Goal: Check status: Check status

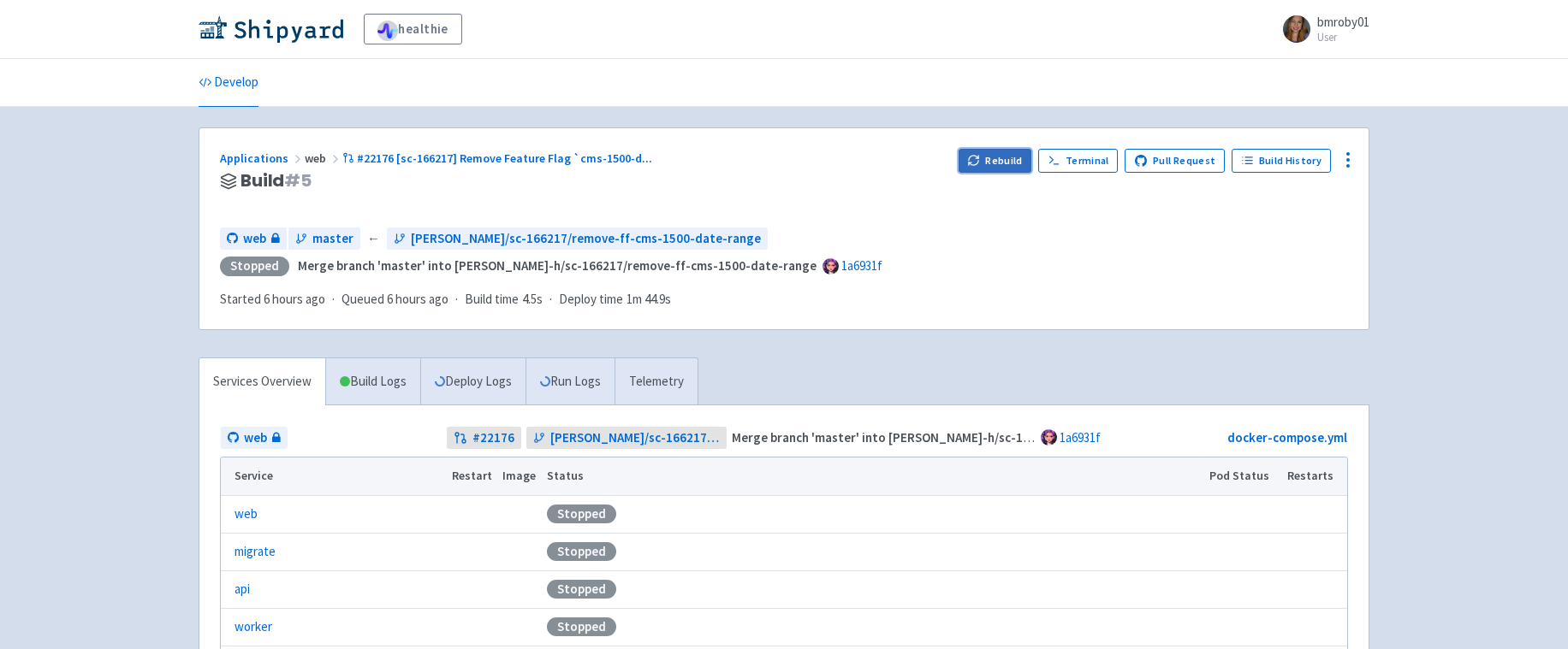
click at [1000, 157] on button "Rebuild" at bounding box center [995, 161] width 74 height 24
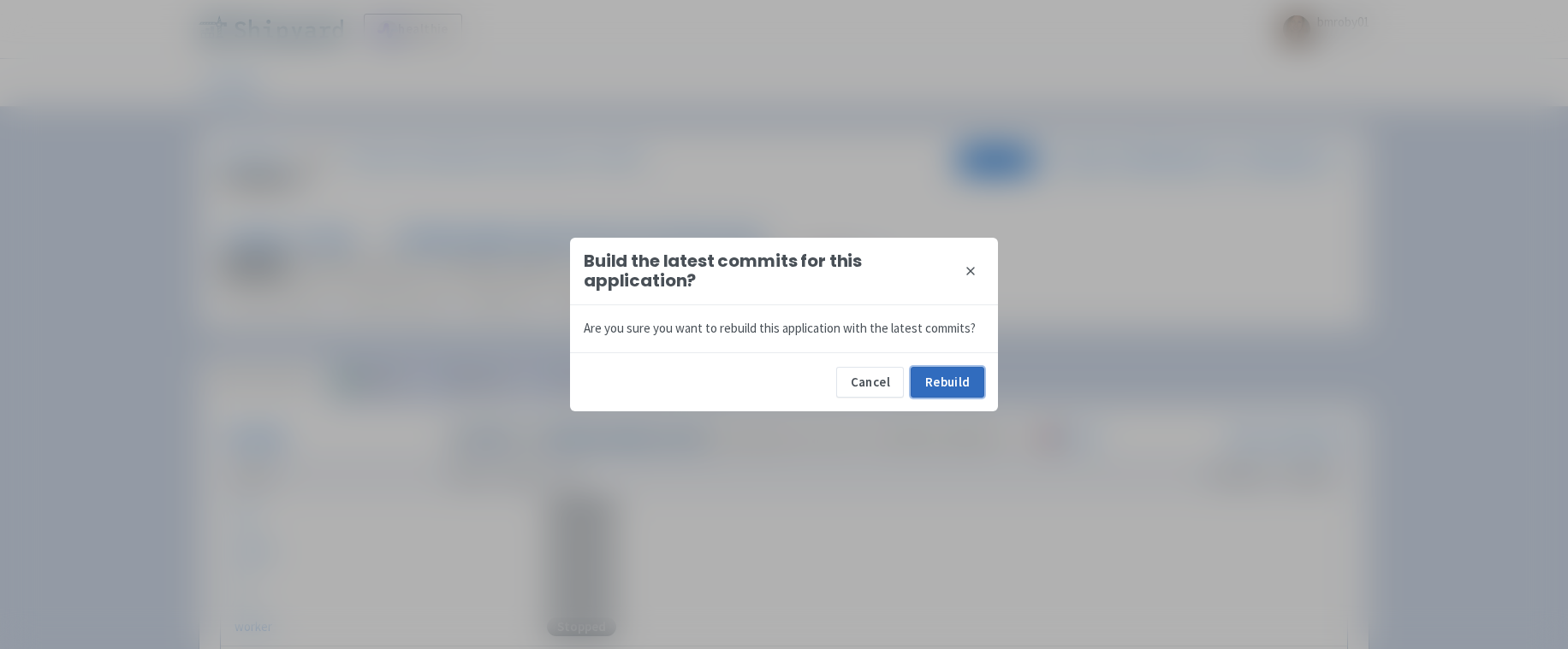
click at [935, 381] on button "Rebuild" at bounding box center [947, 382] width 74 height 31
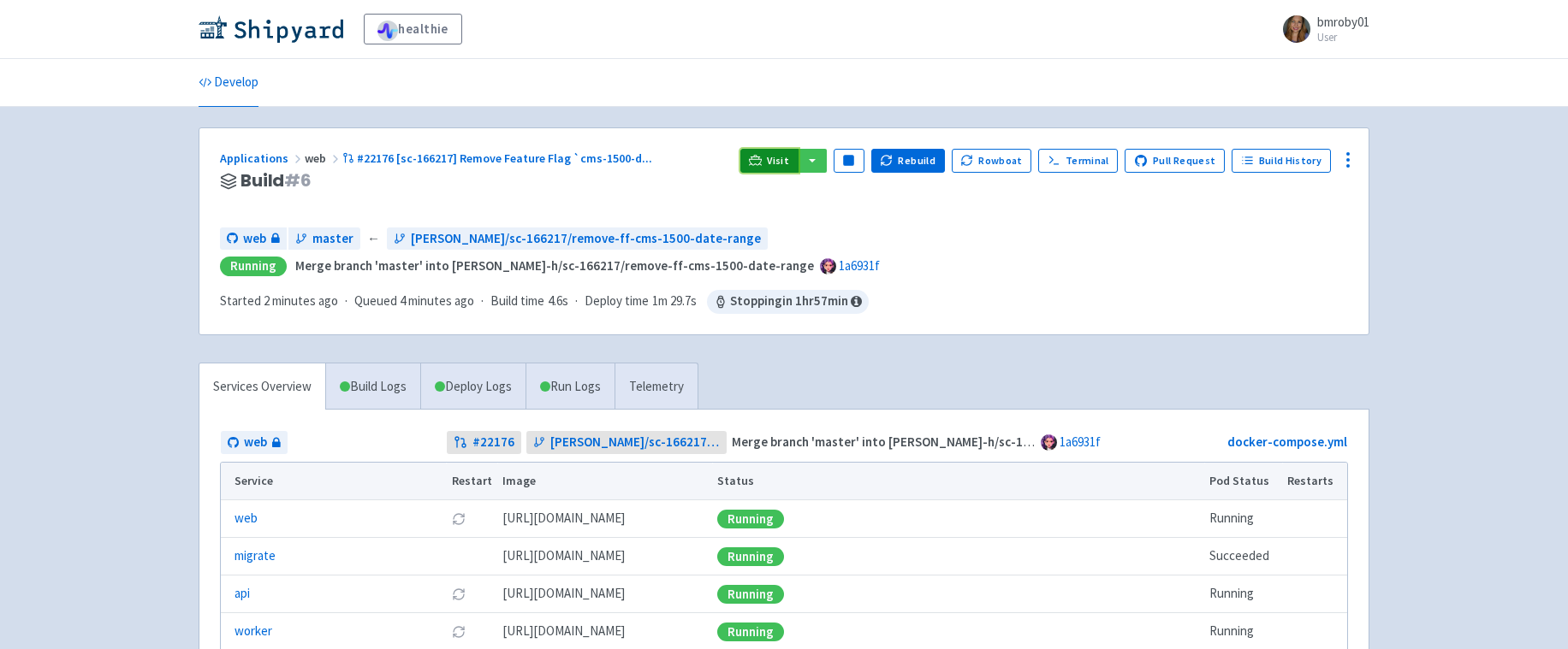
click at [781, 162] on span "Visit" at bounding box center [778, 161] width 23 height 14
